Goal: Information Seeking & Learning: Learn about a topic

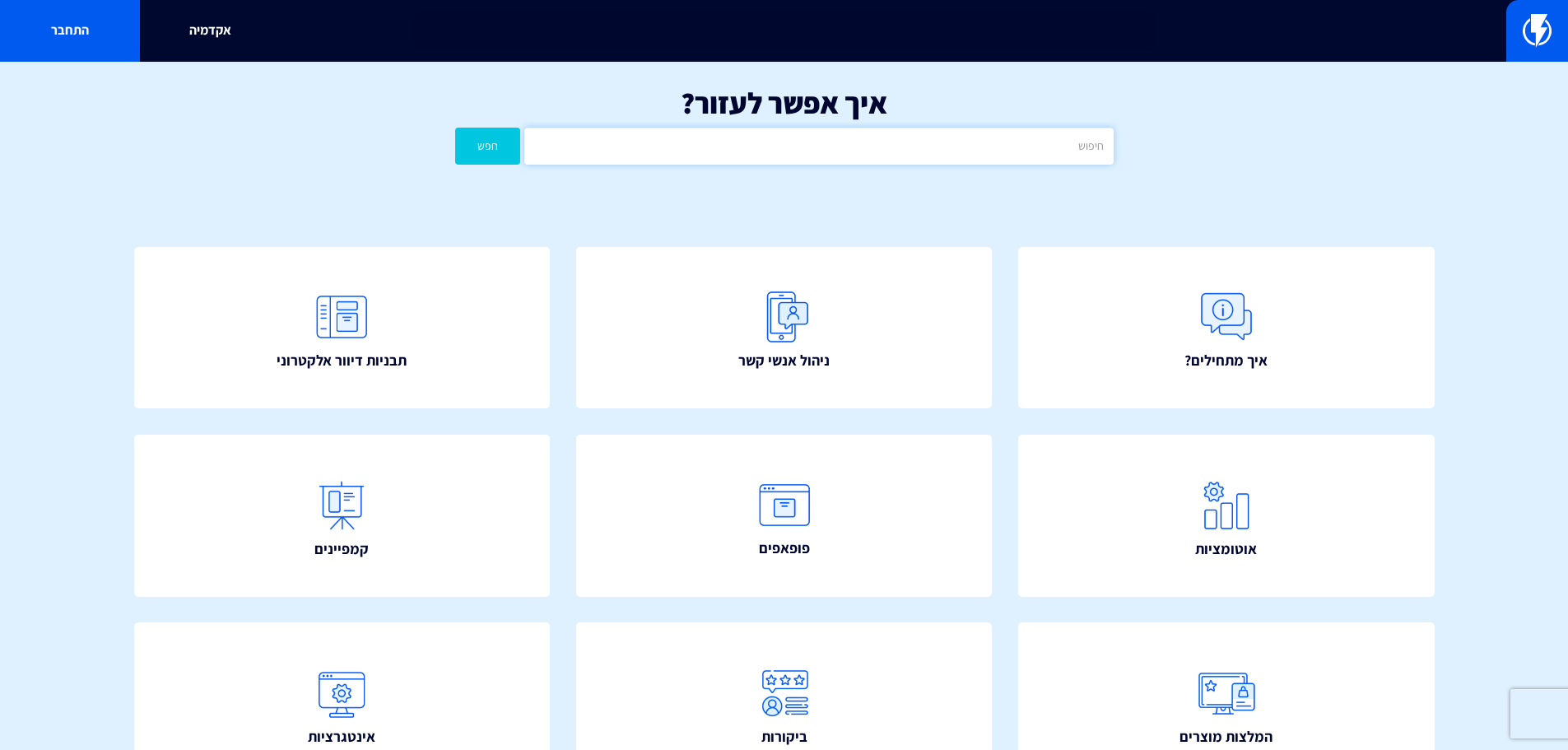
click at [825, 160] on input "text" at bounding box center [818, 146] width 589 height 37
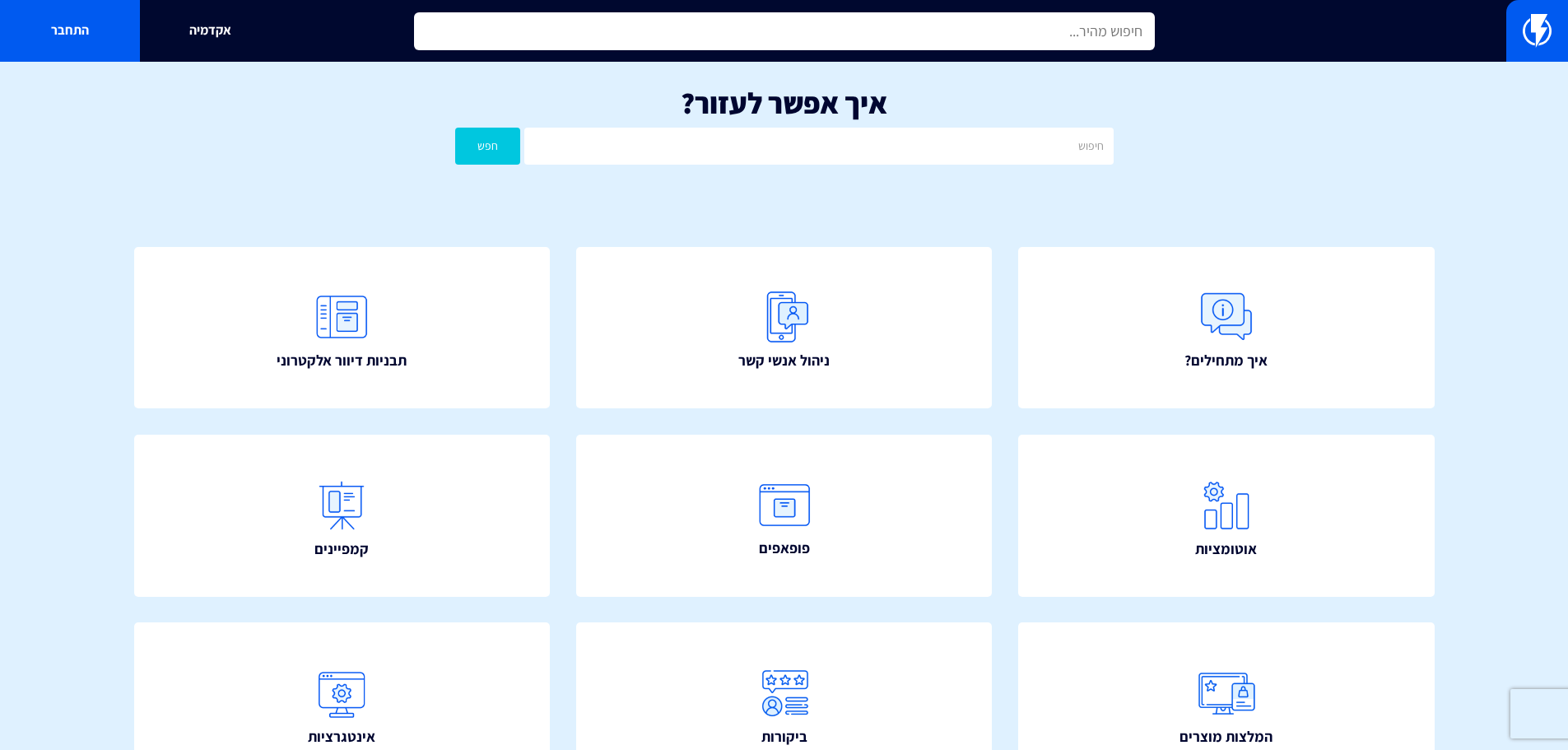
click at [906, 34] on input "text" at bounding box center [785, 31] width 741 height 38
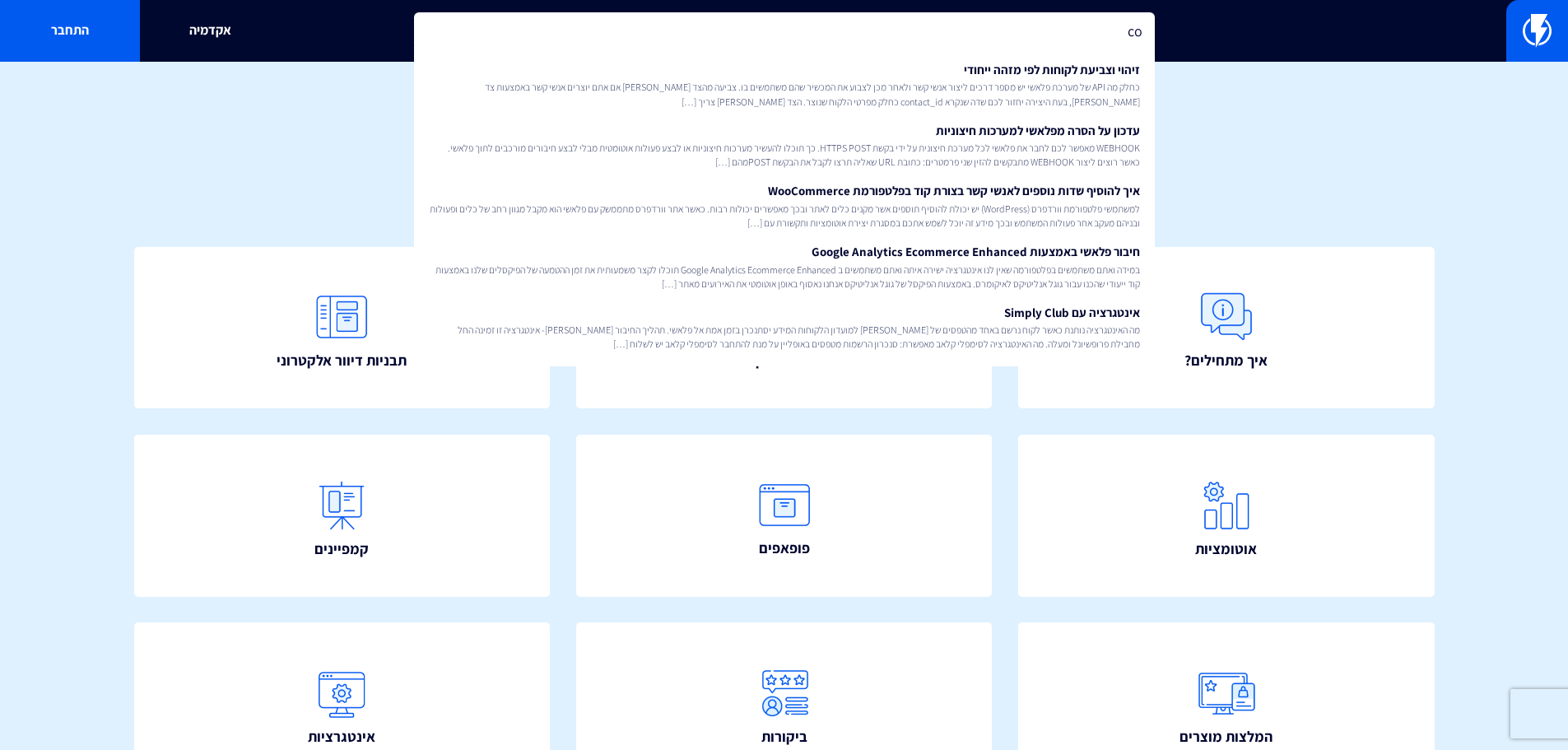
type input "c"
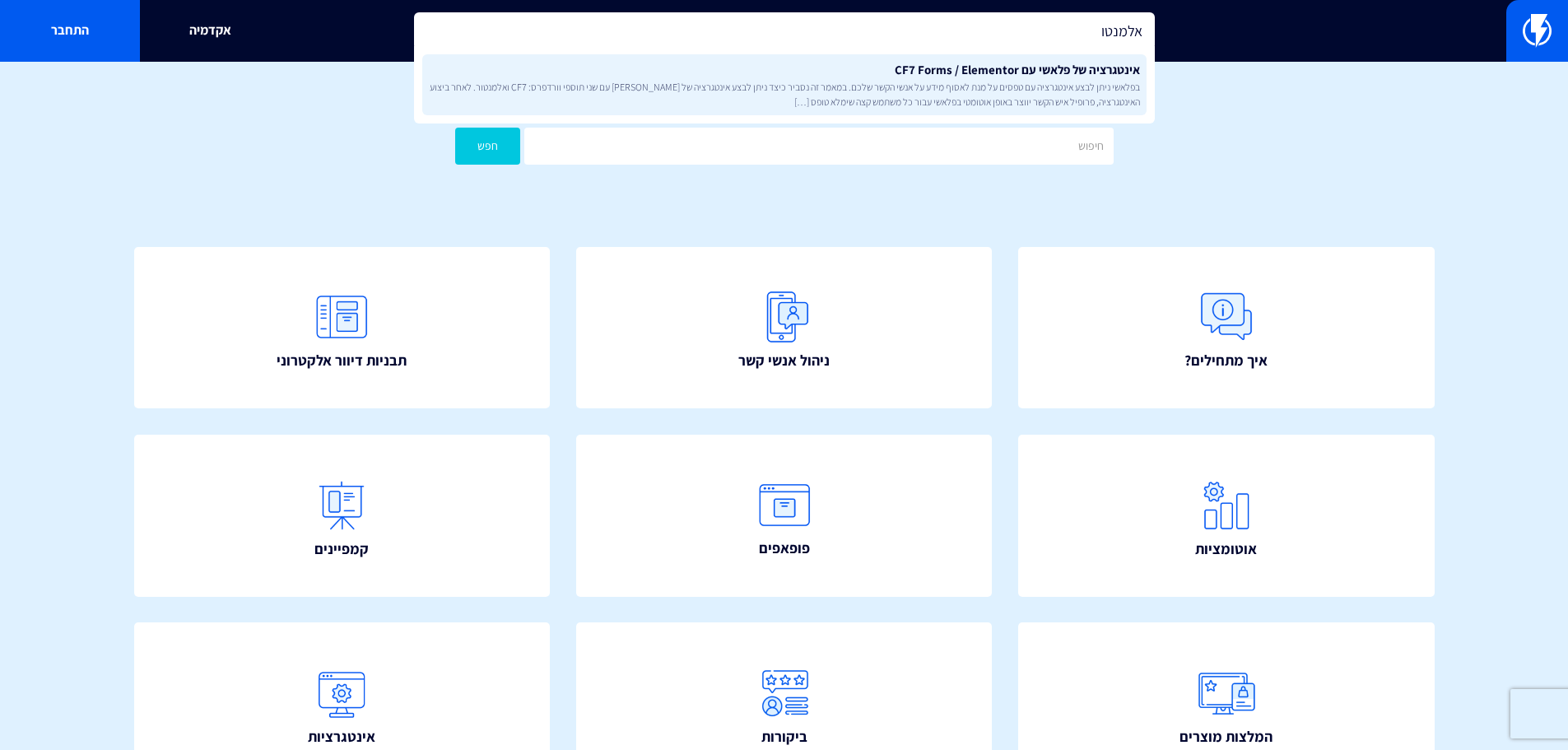
type input "אלמנטו"
click at [954, 80] on span "בפלאשי ניתן לבצע אינטגרציה עם טפסים על מנת לאסוף מידע על אנשי הקשר שלכם. במאמר …" at bounding box center [785, 93] width 711 height 28
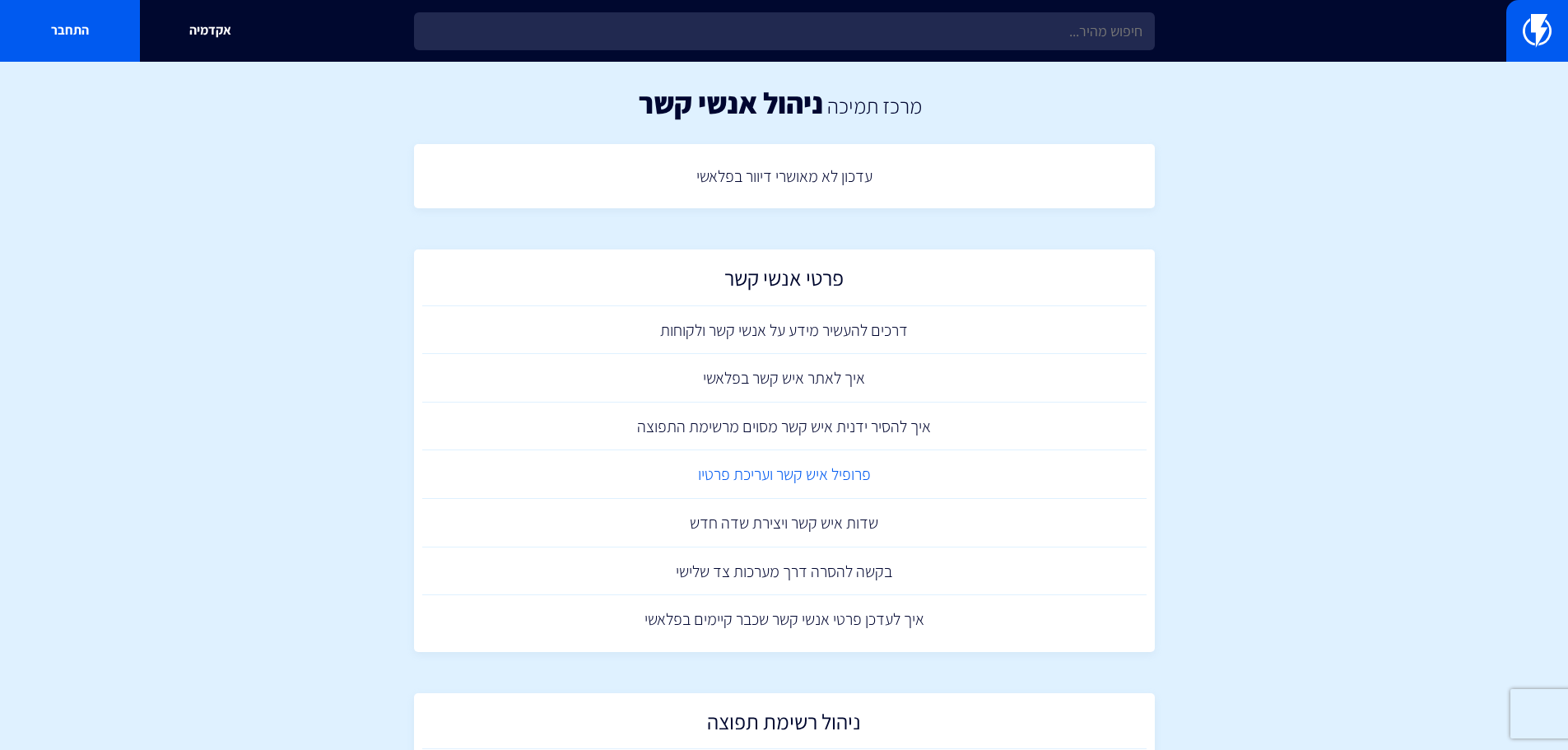
click at [857, 482] on link "פרופיל איש קשר ועריכת פרטיו" at bounding box center [785, 475] width 724 height 49
click at [854, 526] on link "שדות איש קשר ויצירת שדה חדש" at bounding box center [785, 523] width 724 height 49
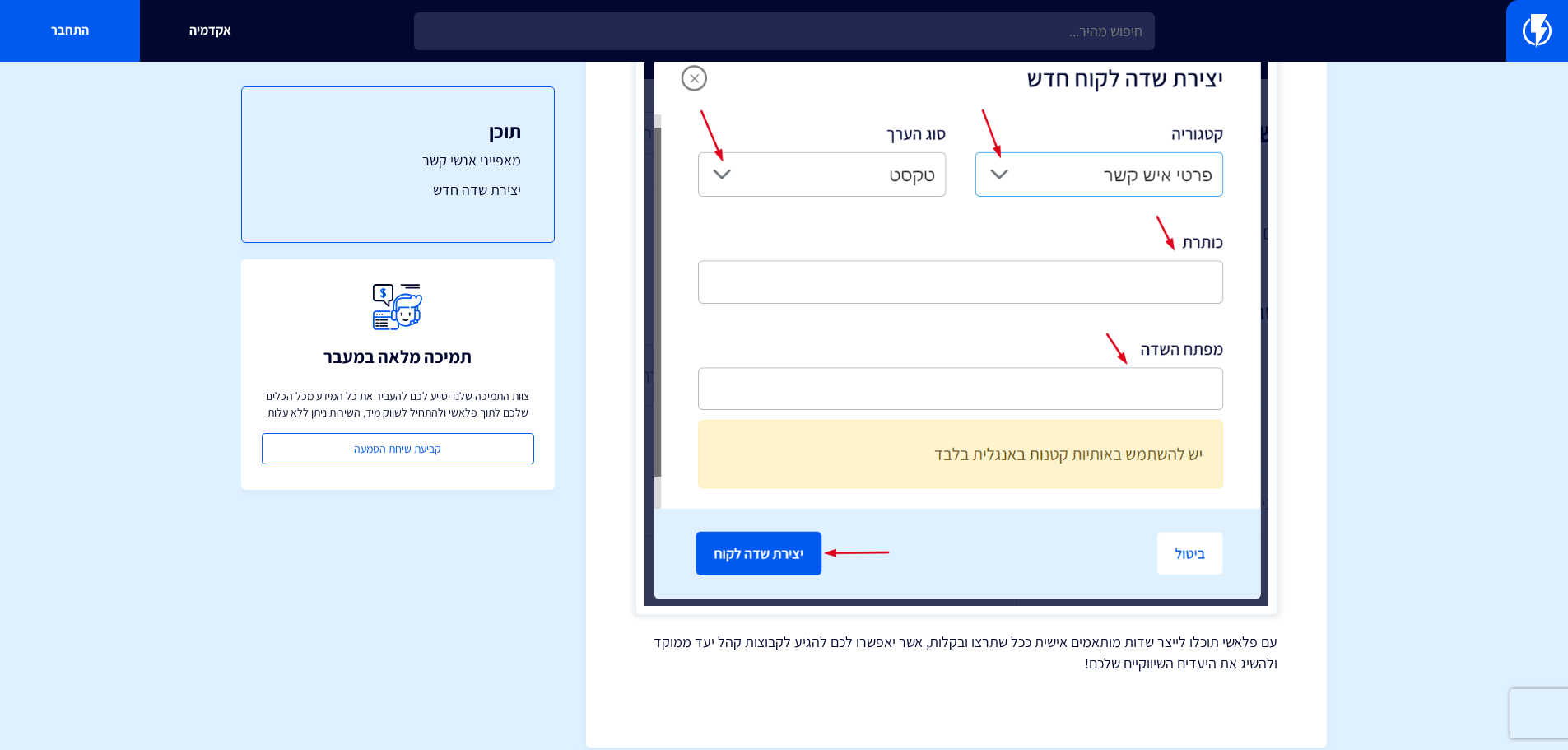
scroll to position [3214, 0]
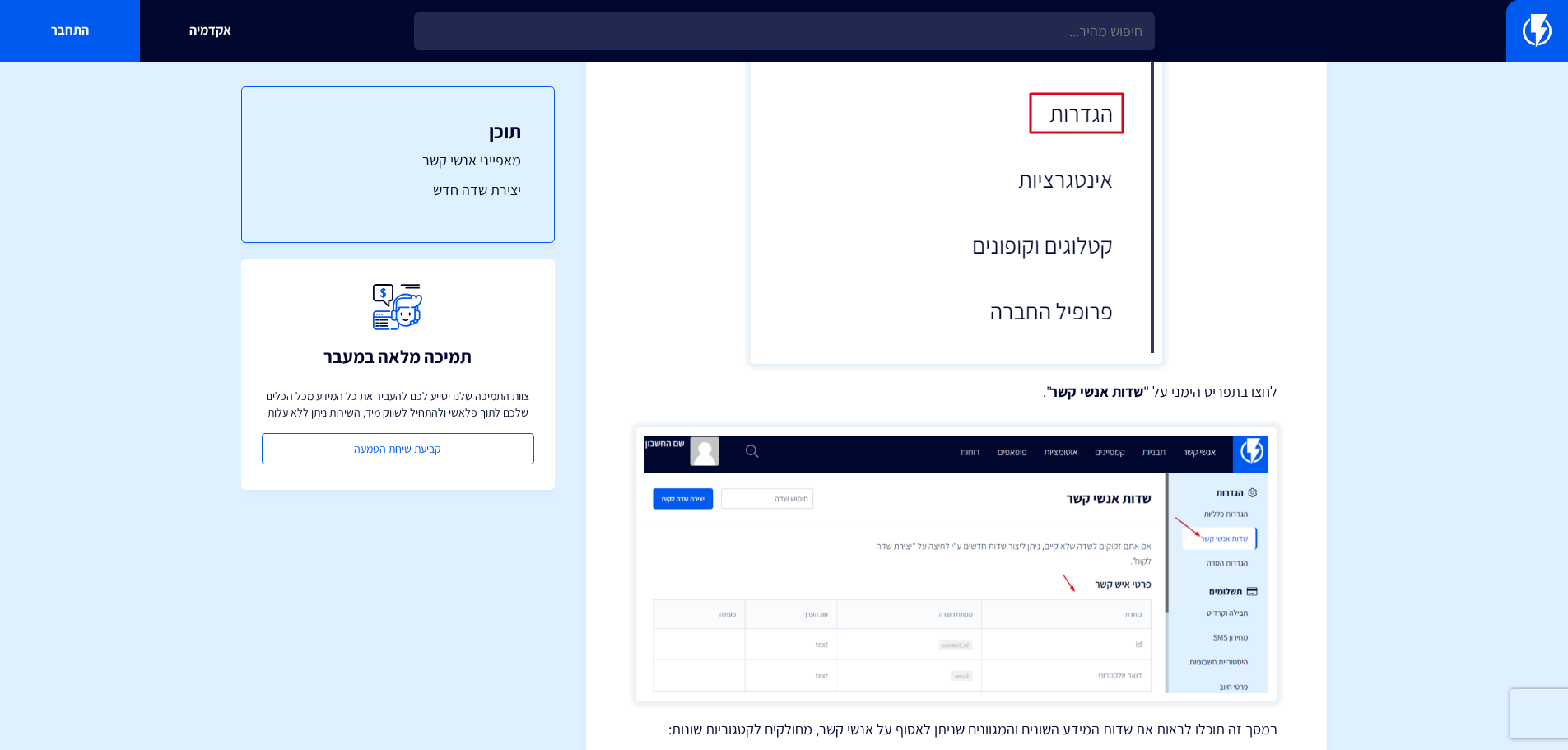
scroll to position [826, 0]
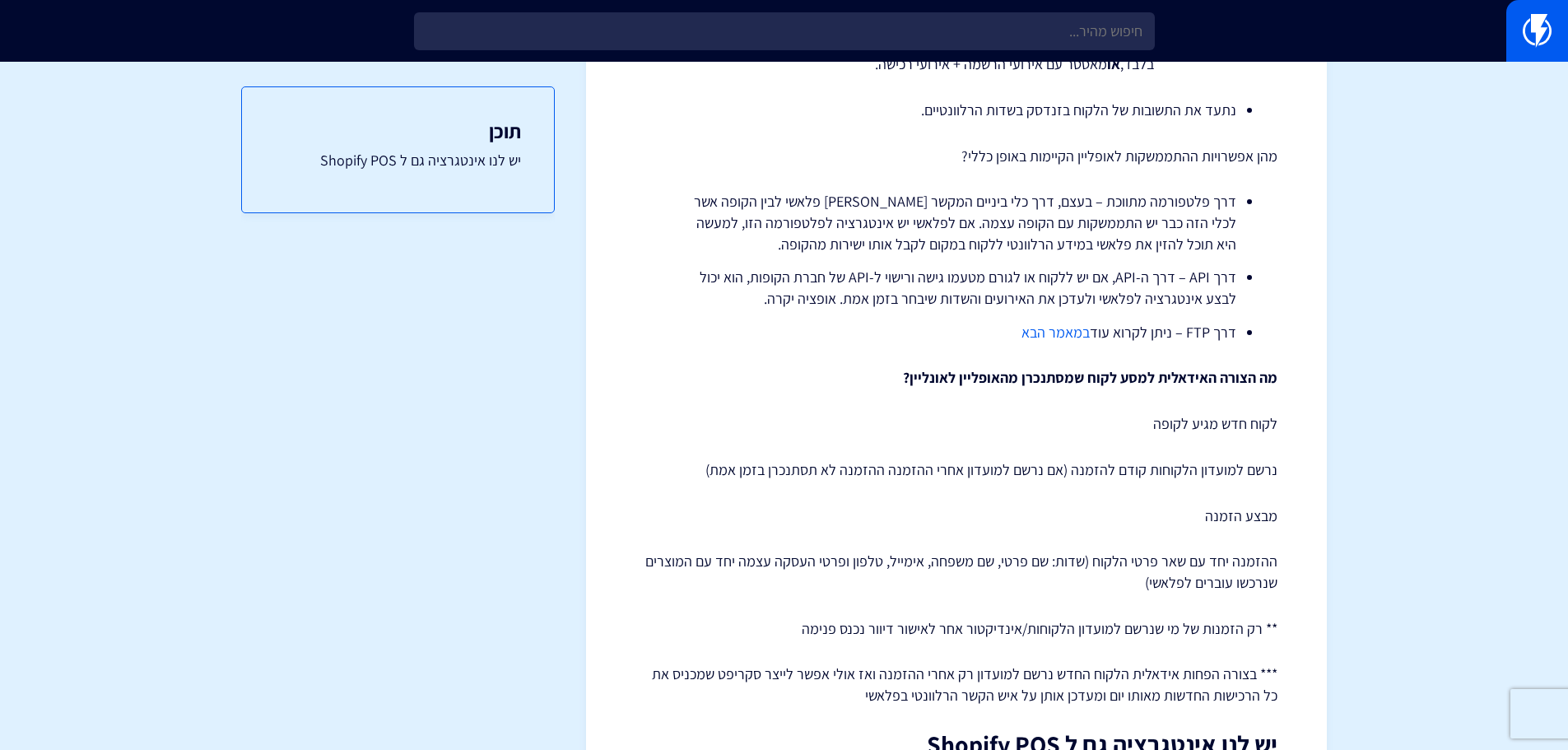
scroll to position [1070, 0]
